Goal: Check status: Check status

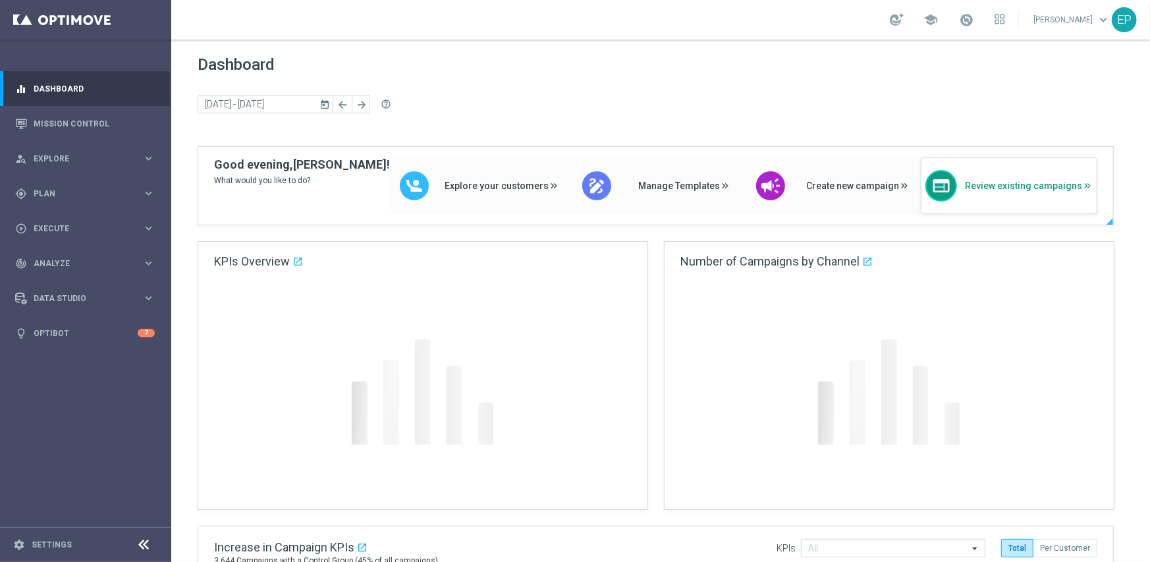
click at [1051, 196] on div "web Review existing campaigns" at bounding box center [1009, 185] width 177 height 57
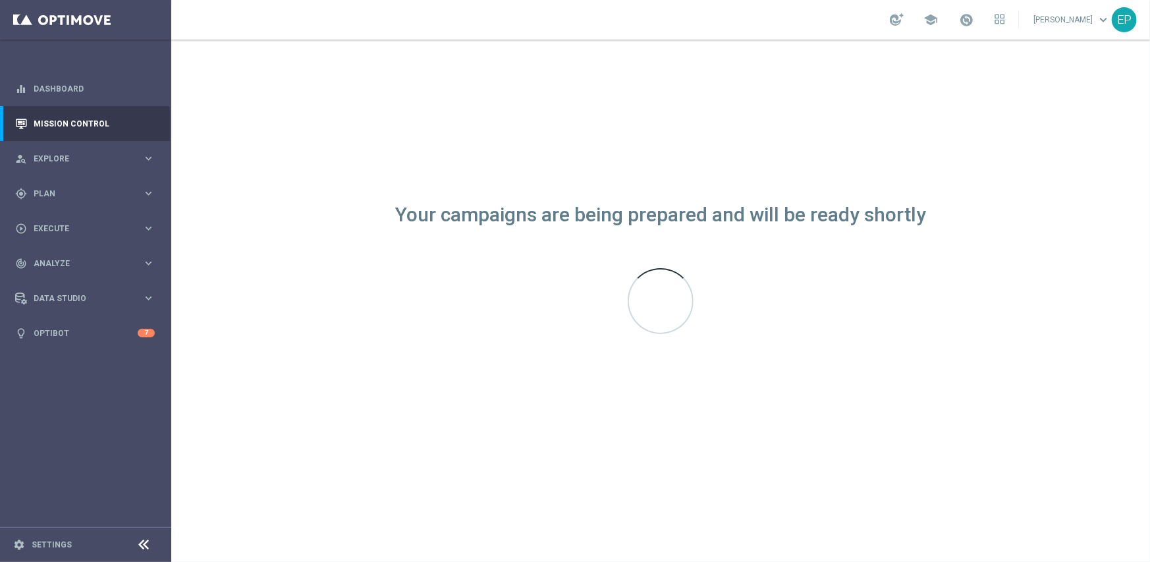
click at [143, 541] on icon at bounding box center [144, 545] width 16 height 16
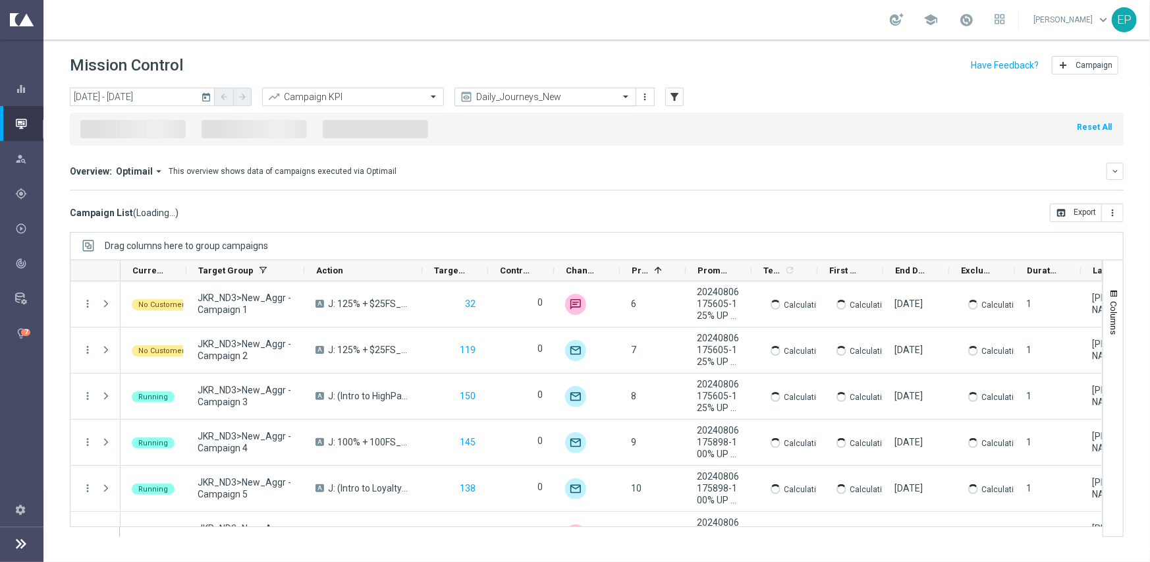
click at [549, 99] on input "text" at bounding box center [532, 97] width 141 height 11
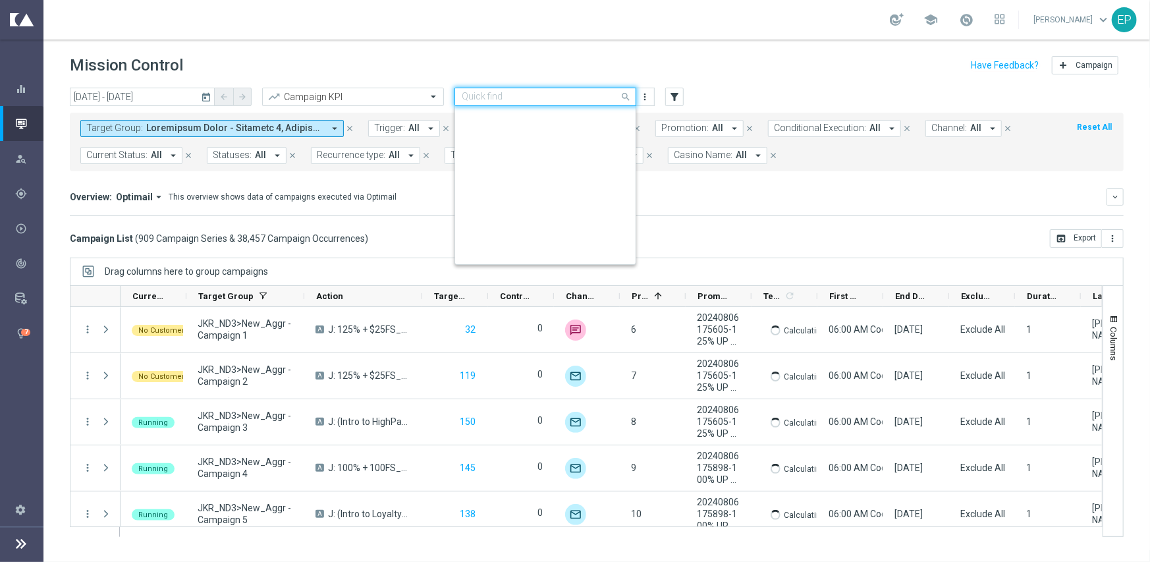
scroll to position [456, 0]
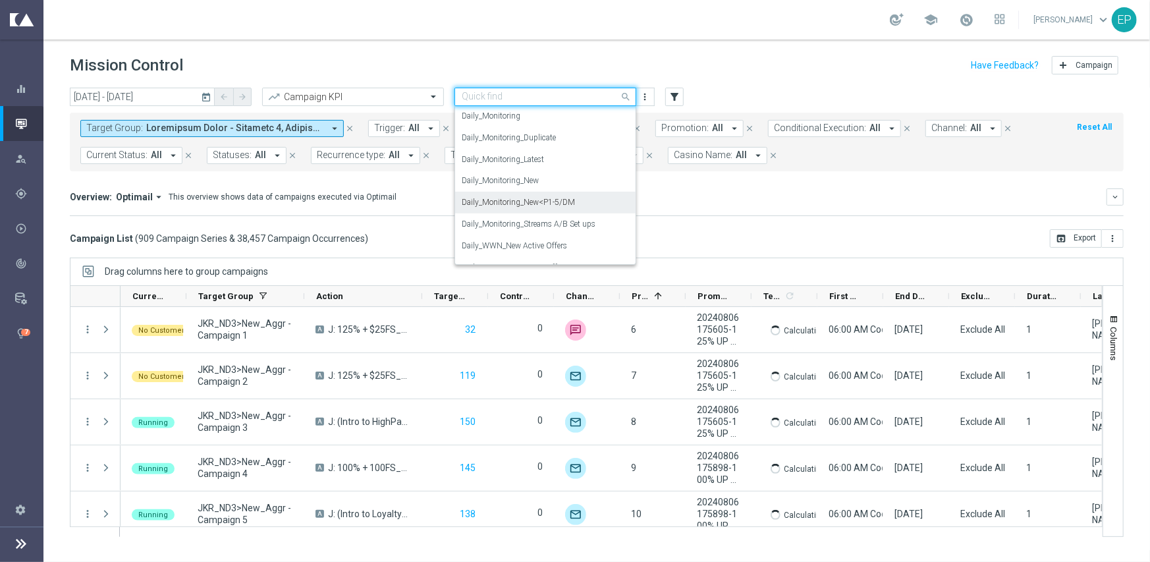
click at [555, 197] on label "Daily_Monitoring_New<P1-5/DM" at bounding box center [518, 202] width 113 height 11
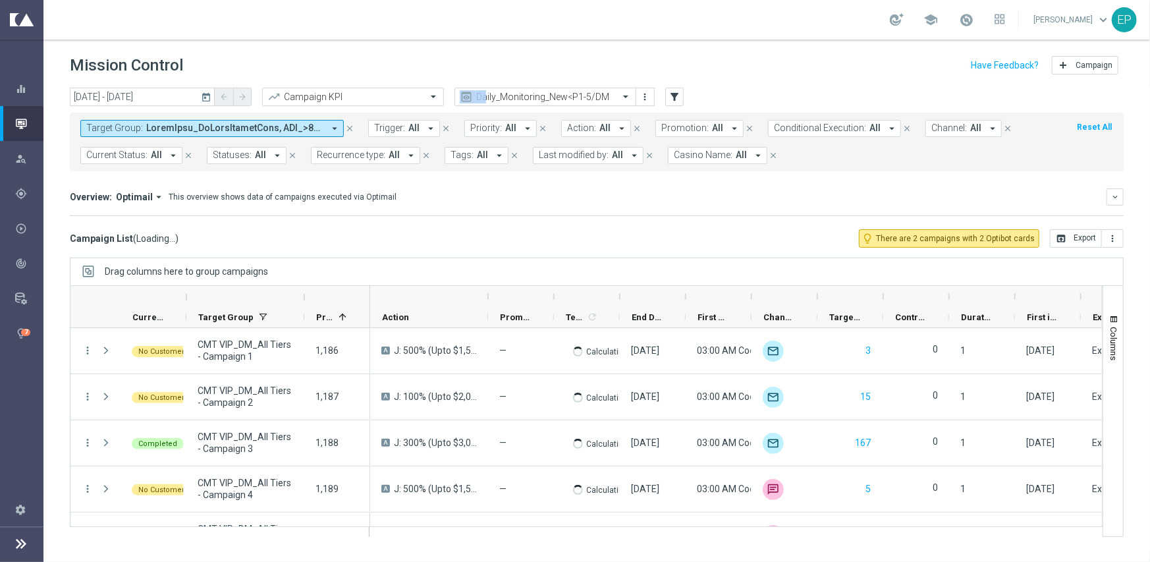
drag, startPoint x: 715, startPoint y: 90, endPoint x: 428, endPoint y: 45, distance: 290.1
click at [454, 98] on div "today 01 Sep 2025 - 13 Oct 2025 arrow_back arrow_forward Campaign KPI trending_…" at bounding box center [597, 98] width 1054 height 20
click at [428, 45] on header "Mission Control add Campaign" at bounding box center [596, 64] width 1107 height 48
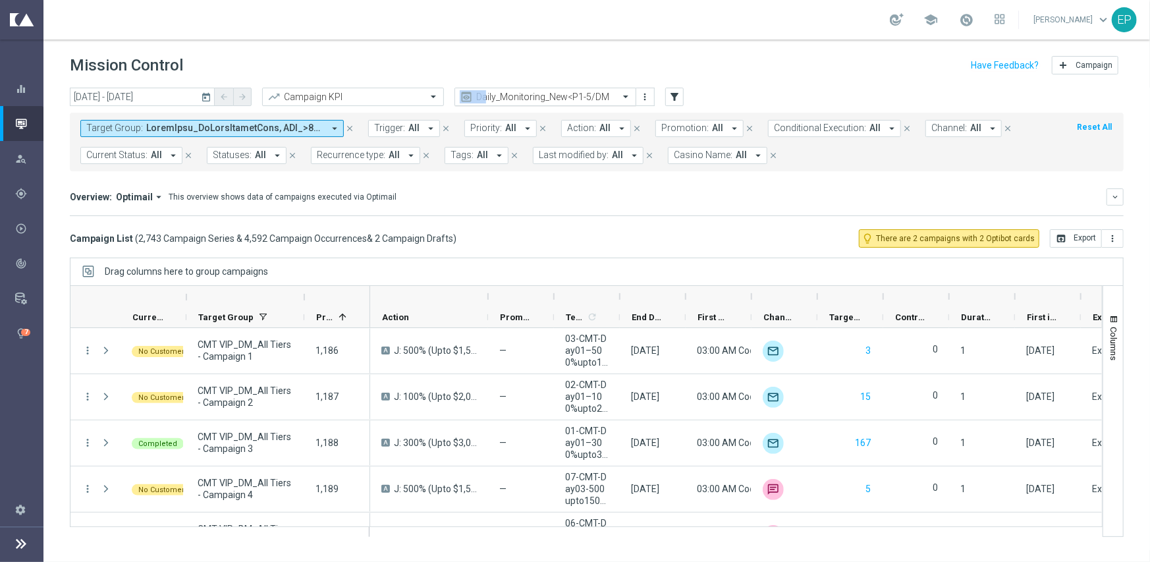
drag, startPoint x: 488, startPoint y: 107, endPoint x: 496, endPoint y: 103, distance: 8.6
click at [501, 100] on div "today 01 Sep 2025 - 13 Oct 2025 arrow_back arrow_forward Campaign KPI trending_…" at bounding box center [596, 319] width 1107 height 462
click at [444, 119] on div "Target Group: arrow_drop_down close Trigger: All arrow_drop_down close Priority…" at bounding box center [597, 142] width 1054 height 59
click at [661, 232] on div "Campaign List ( 2,743 Campaign Series & 4,592 Campaign Occurrences & 2 Campaign…" at bounding box center [597, 238] width 1054 height 18
click at [576, 92] on input "text" at bounding box center [532, 97] width 141 height 11
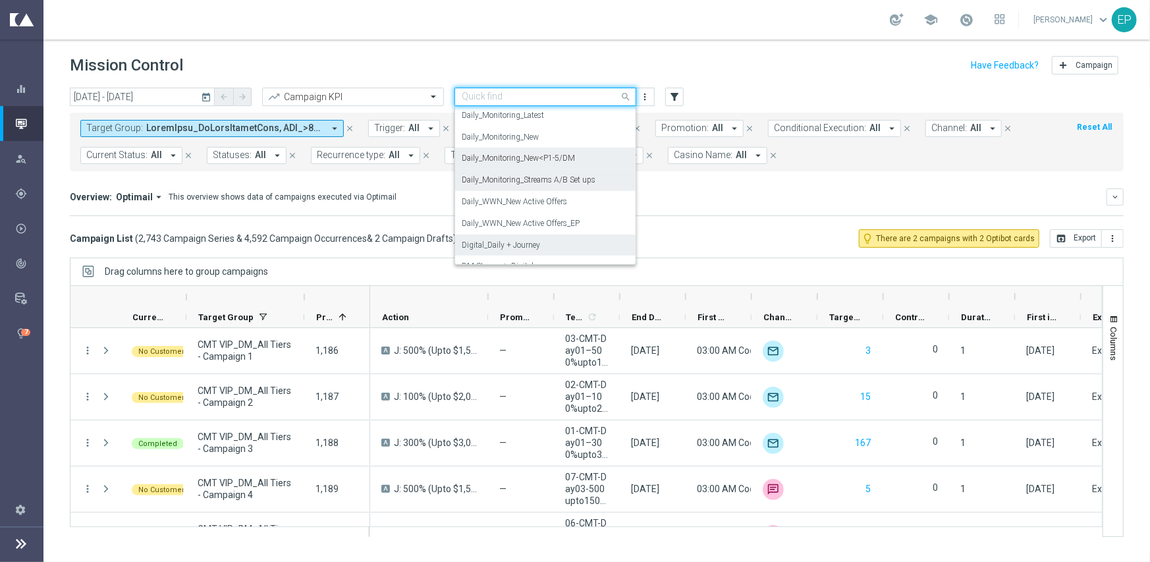
scroll to position [478, 0]
click at [525, 176] on label "Daily_Monitoring_New<P1-5/DM" at bounding box center [518, 181] width 113 height 11
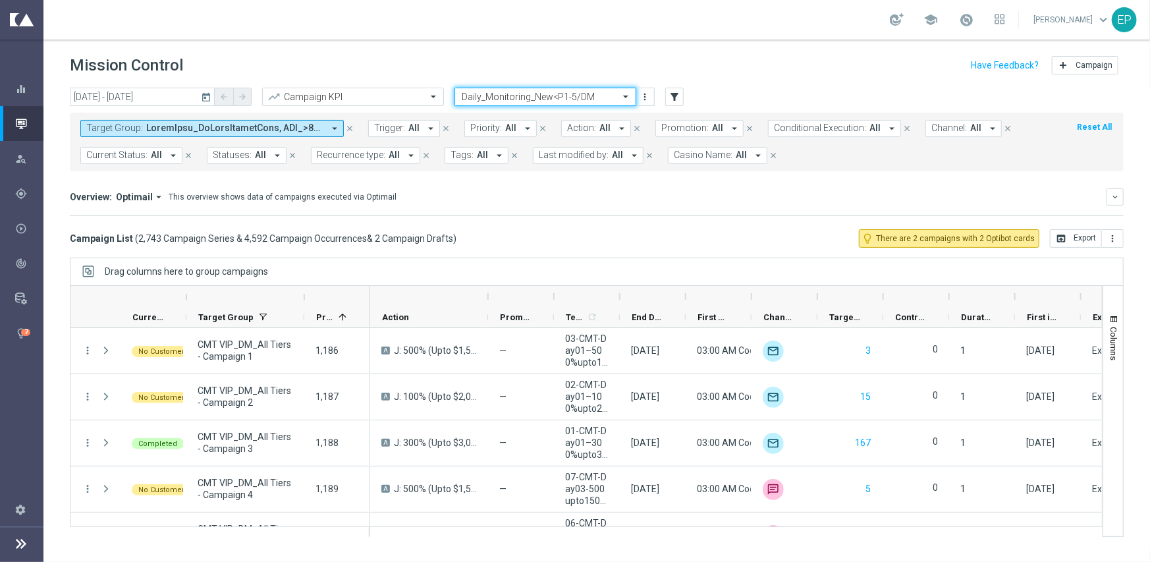
click at [729, 208] on div "Overview: Optimail arrow_drop_down This overview shows data of campaigns execut…" at bounding box center [597, 202] width 1054 height 28
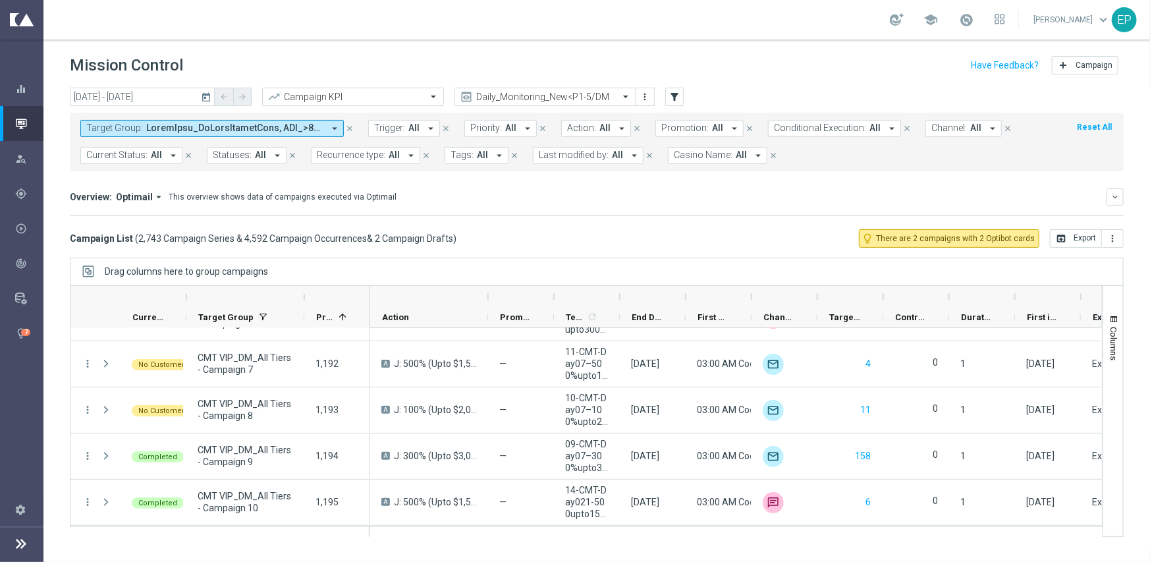
scroll to position [461, 0]
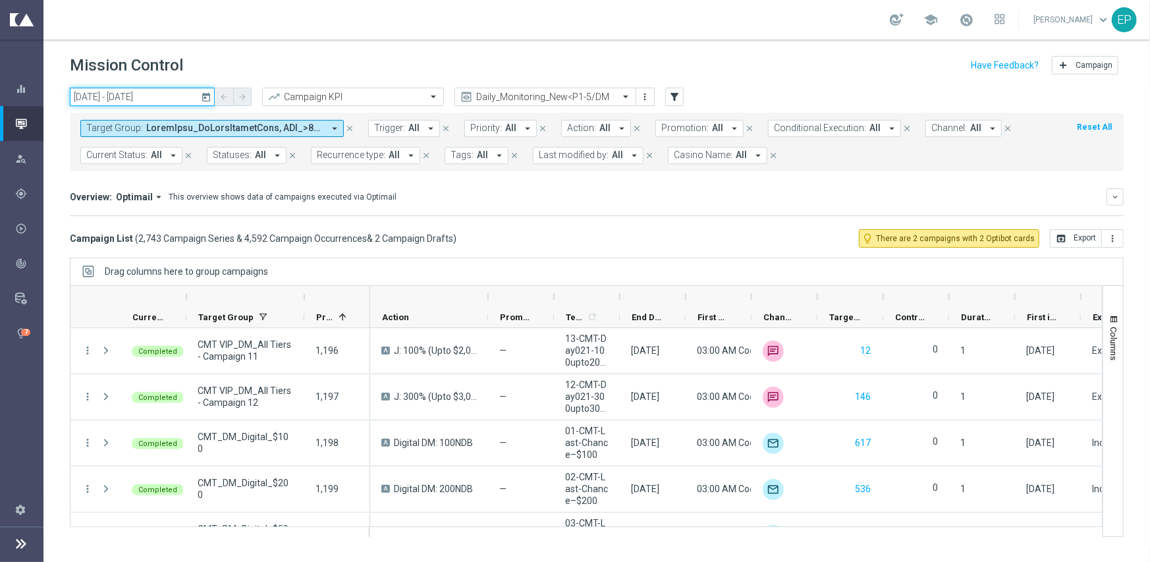
click at [140, 98] on input "01 Sep 2025 - 13 Oct 2025" at bounding box center [142, 97] width 145 height 18
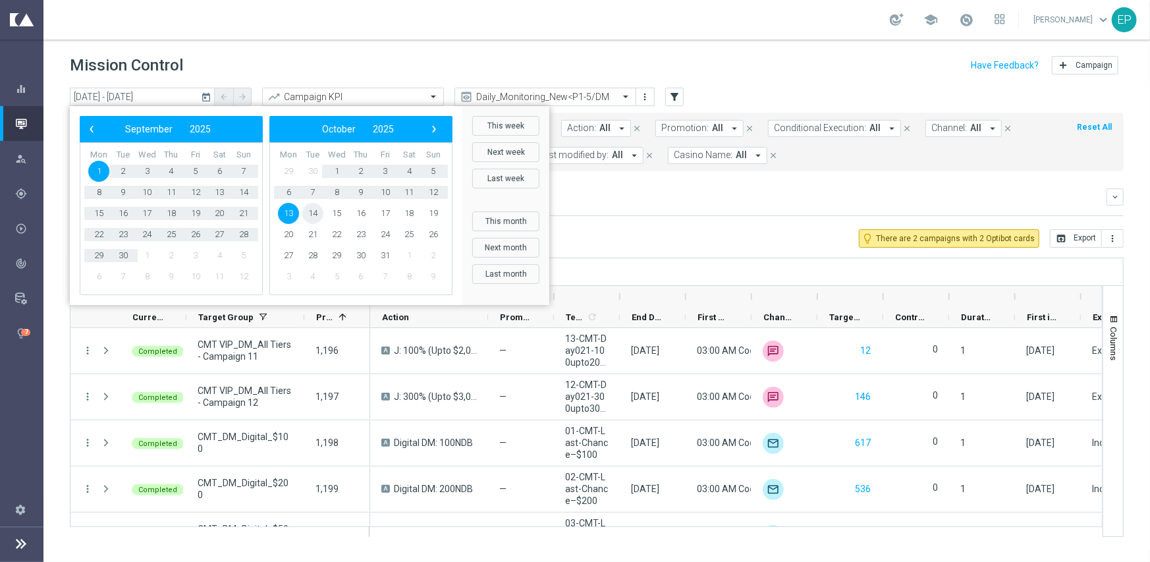
click at [303, 211] on span "14" at bounding box center [312, 213] width 21 height 21
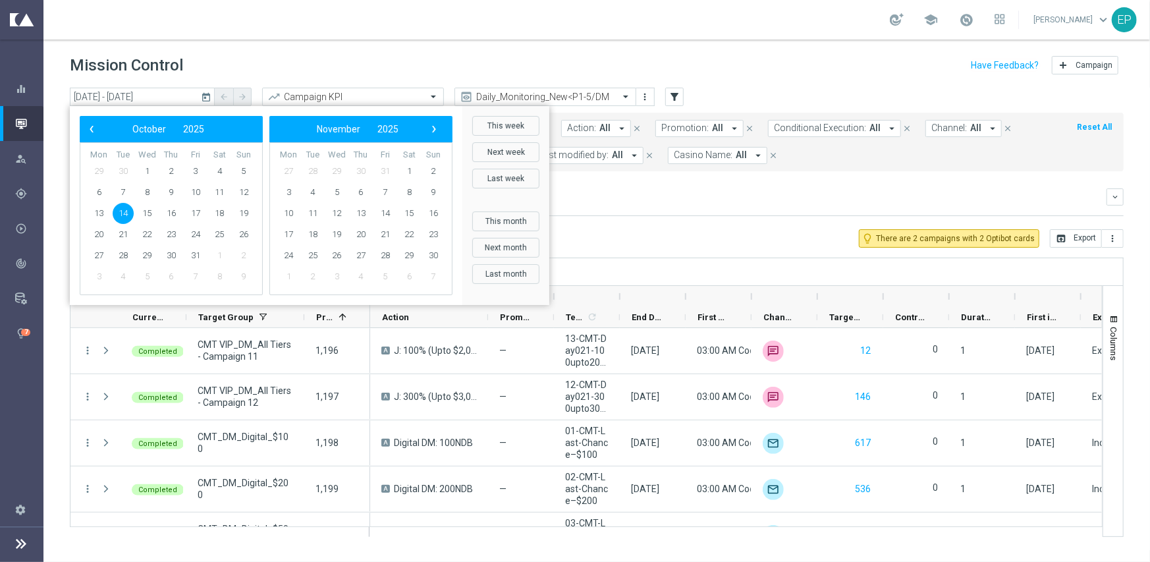
click at [114, 211] on span "14" at bounding box center [123, 213] width 21 height 21
type input "14 Oct 2025 - 14 Oct 2025"
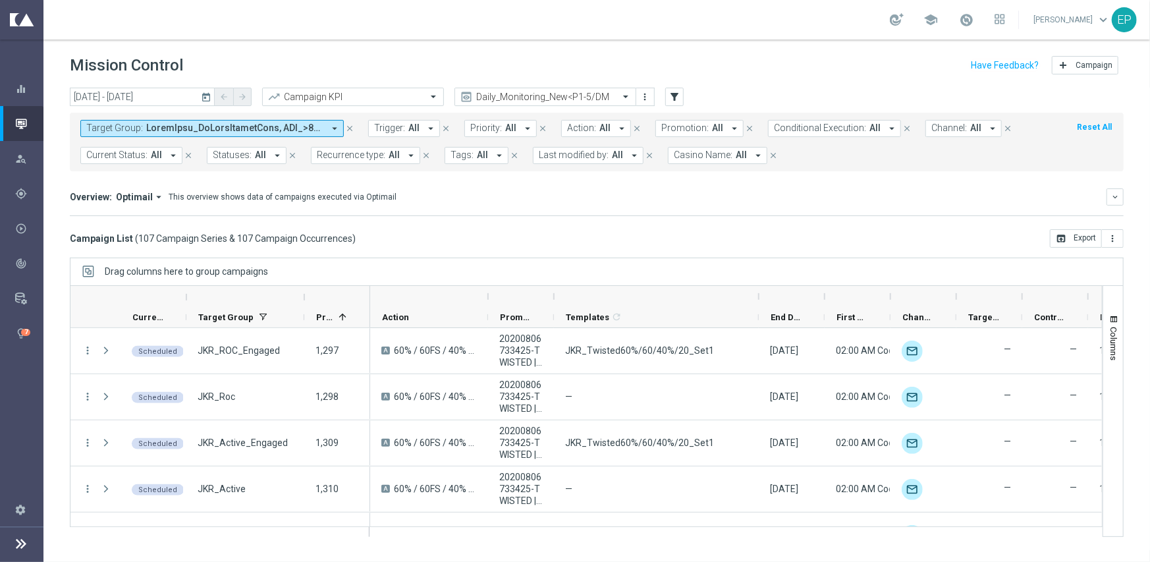
drag, startPoint x: 618, startPoint y: 294, endPoint x: 757, endPoint y: 294, distance: 139.0
click at [757, 294] on div at bounding box center [758, 296] width 5 height 21
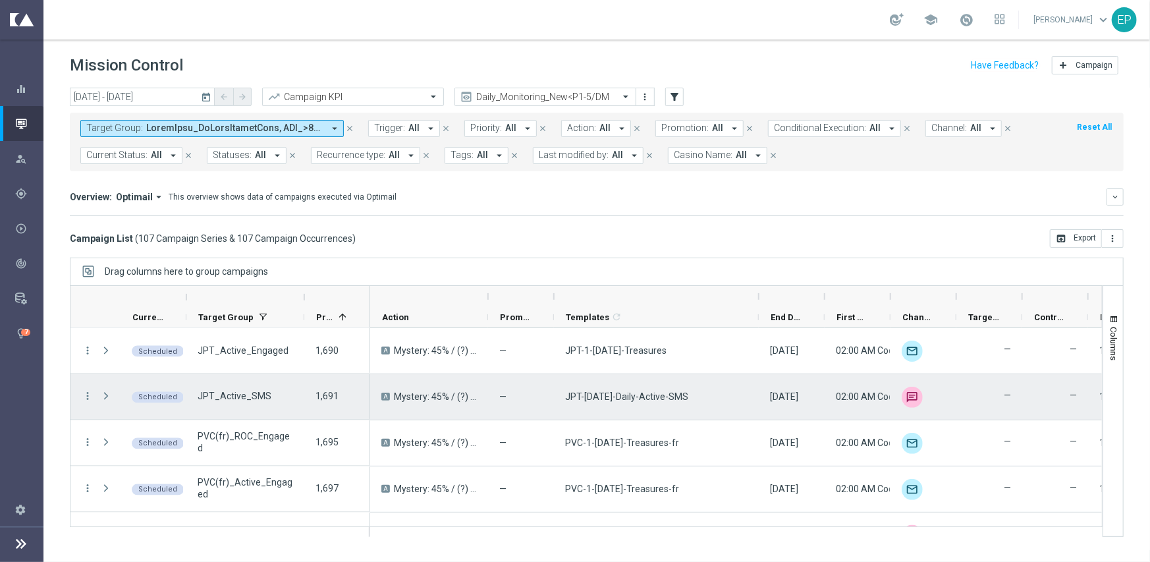
scroll to position [4734, 0]
